Goal: Information Seeking & Learning: Learn about a topic

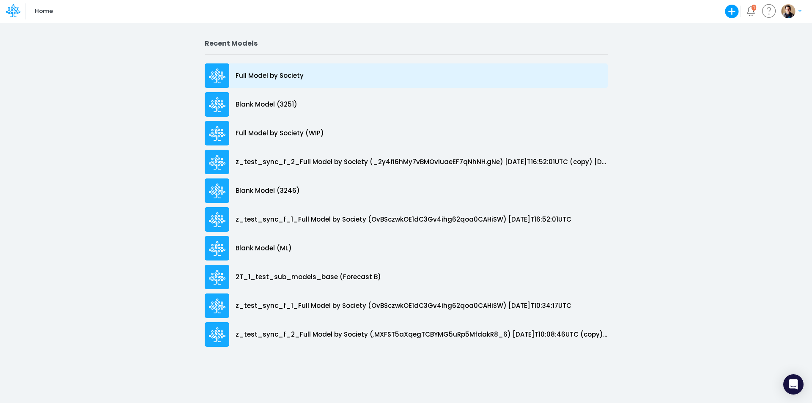
click at [289, 76] on p "Full Model by Society" at bounding box center [270, 76] width 68 height 10
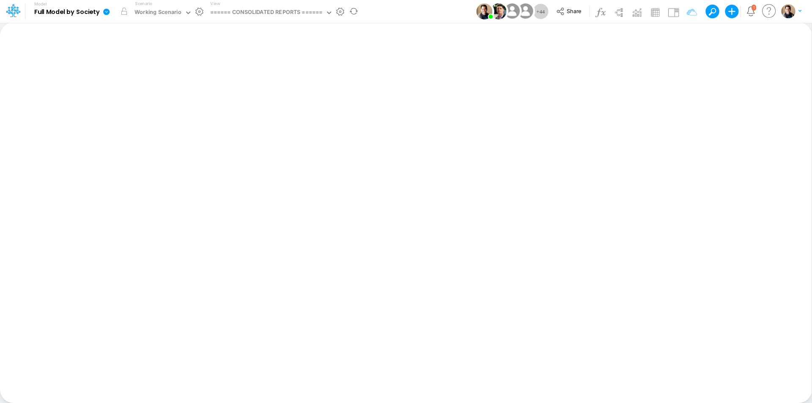
click at [107, 13] on icon at bounding box center [106, 11] width 6 height 6
click at [155, 85] on button "View model info" at bounding box center [149, 87] width 91 height 13
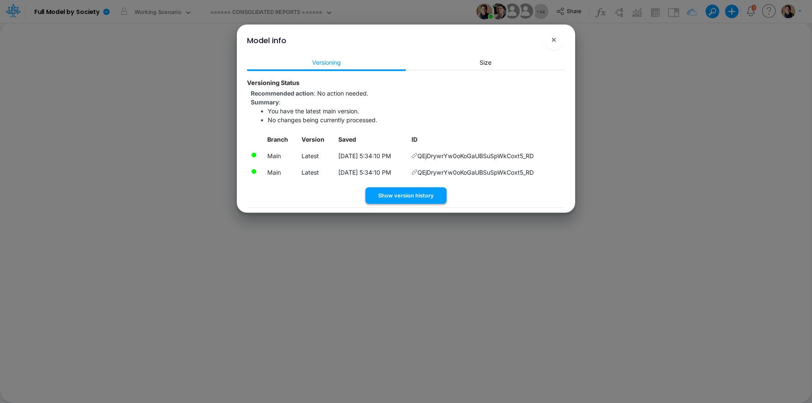
click at [424, 193] on button "Show version history" at bounding box center [406, 195] width 81 height 17
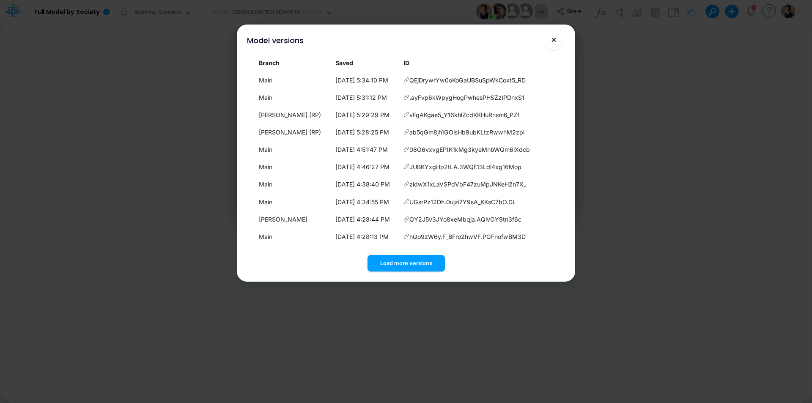
click at [555, 41] on span "×" at bounding box center [554, 39] width 6 height 10
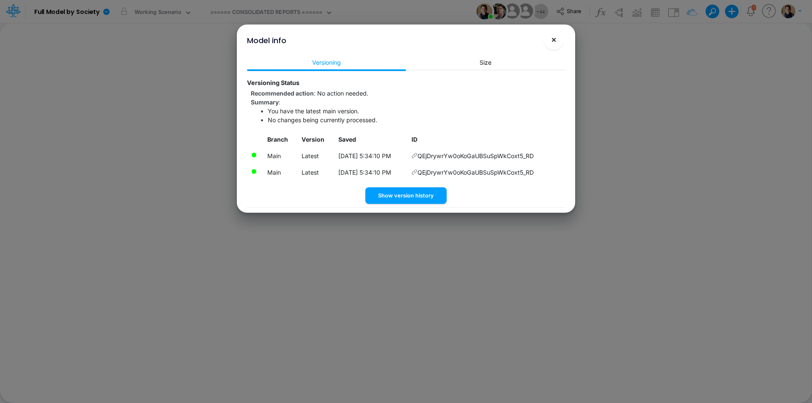
click at [549, 41] on button "×" at bounding box center [554, 40] width 20 height 20
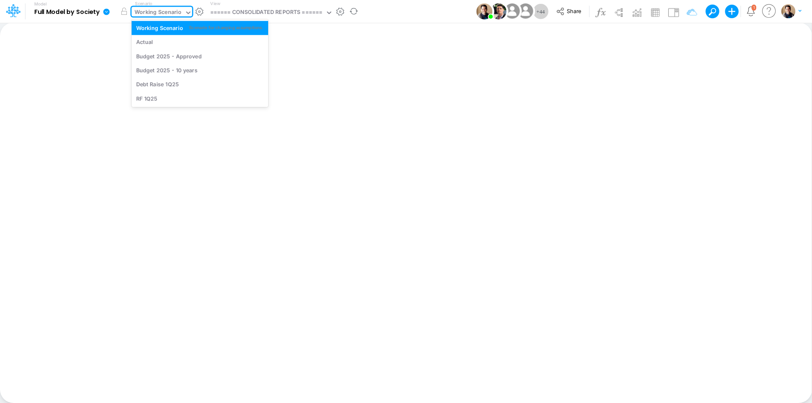
click at [154, 14] on div "Working Scenario" at bounding box center [158, 13] width 47 height 10
click at [162, 43] on div "Actual" at bounding box center [199, 42] width 127 height 8
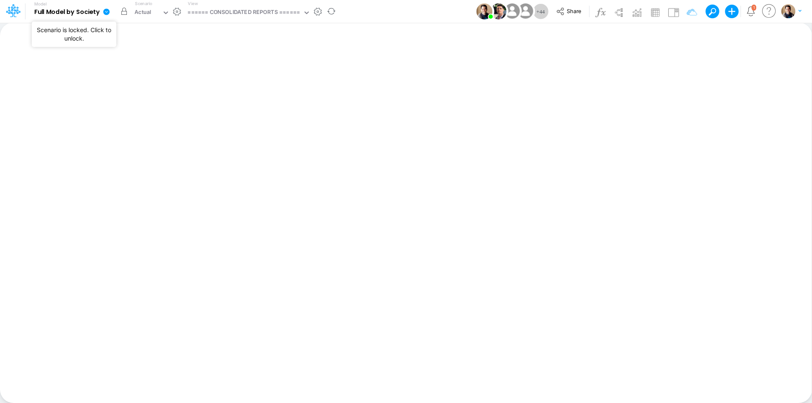
click at [127, 11] on button "button" at bounding box center [123, 11] width 15 height 15
click at [108, 12] on icon at bounding box center [106, 11] width 6 height 6
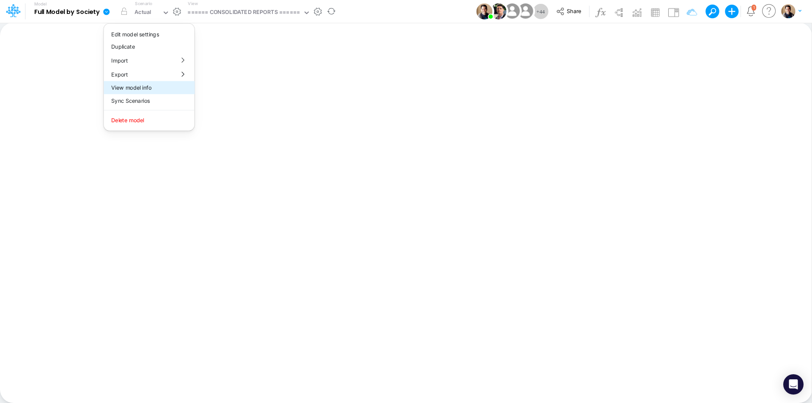
click at [157, 91] on button "View model info" at bounding box center [149, 87] width 91 height 13
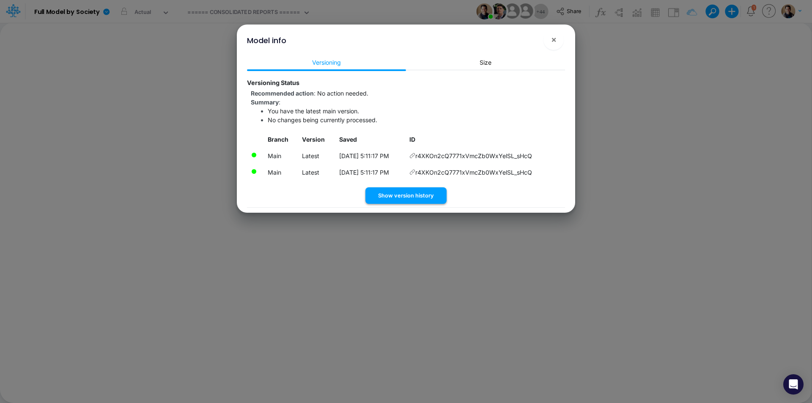
click at [435, 192] on button "Show version history" at bounding box center [406, 195] width 81 height 17
